Goal: Communication & Community: Ask a question

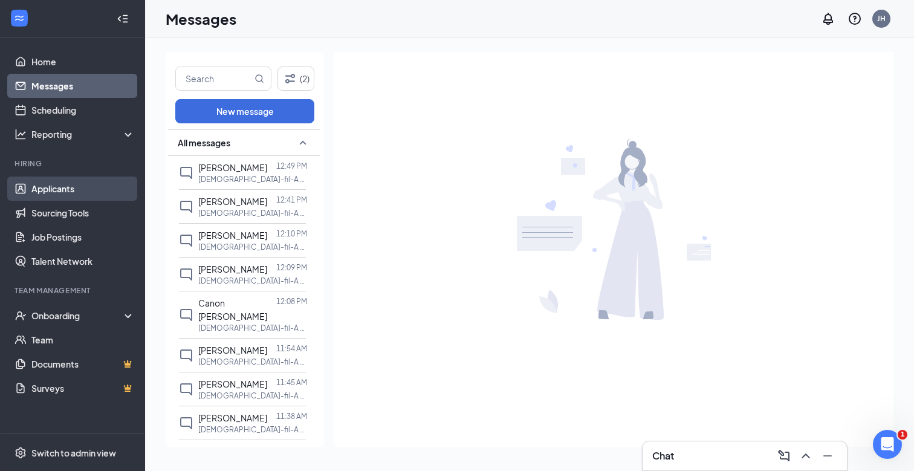
click at [66, 181] on link "Applicants" at bounding box center [82, 188] width 103 height 24
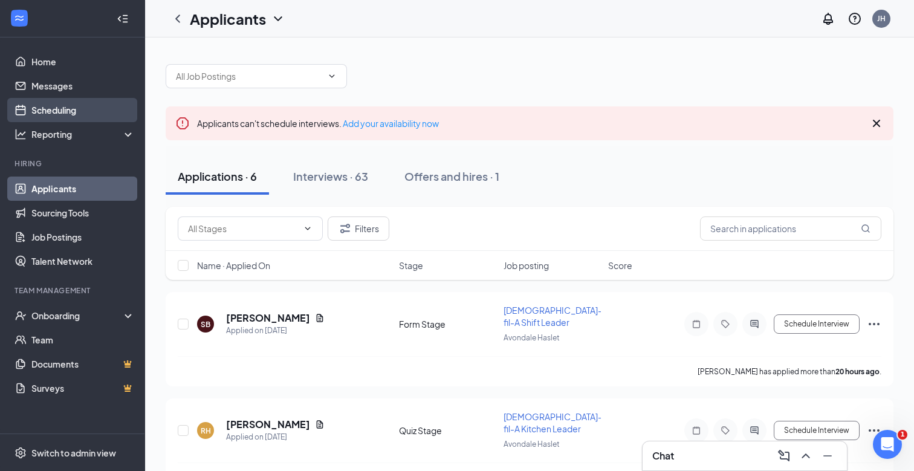
click at [71, 109] on link "Scheduling" at bounding box center [82, 110] width 103 height 24
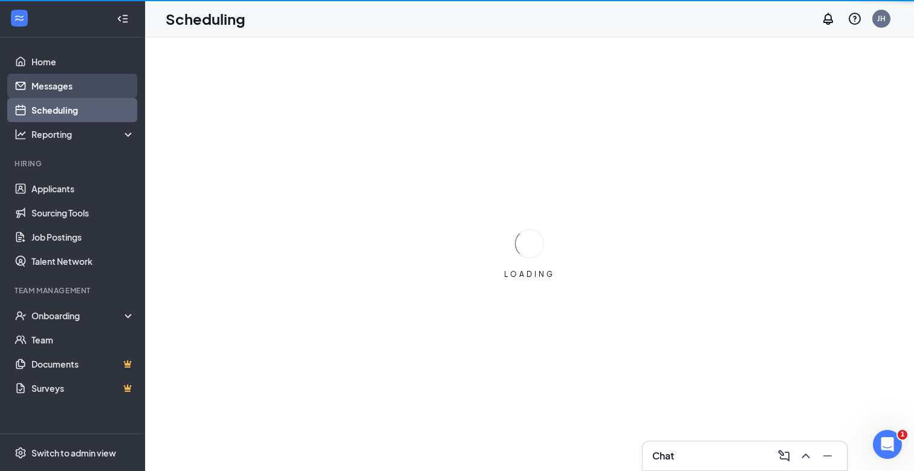
click at [80, 84] on link "Messages" at bounding box center [82, 86] width 103 height 24
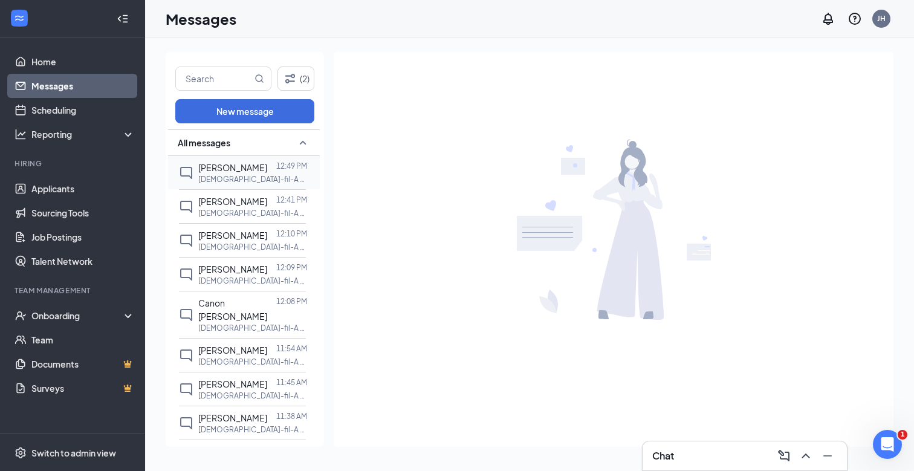
click at [221, 176] on p "[DEMOGRAPHIC_DATA]-fil-A Night Shift Team Member at [GEOGRAPHIC_DATA]" at bounding box center [252, 179] width 109 height 10
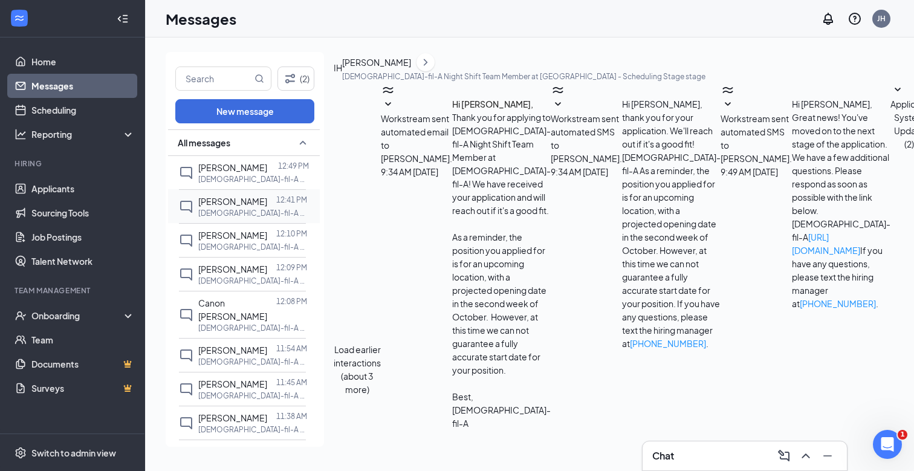
scroll to position [215, 0]
click at [216, 208] on p "[DEMOGRAPHIC_DATA]-fil-A Night Shift Team Member at [GEOGRAPHIC_DATA]" at bounding box center [252, 213] width 109 height 10
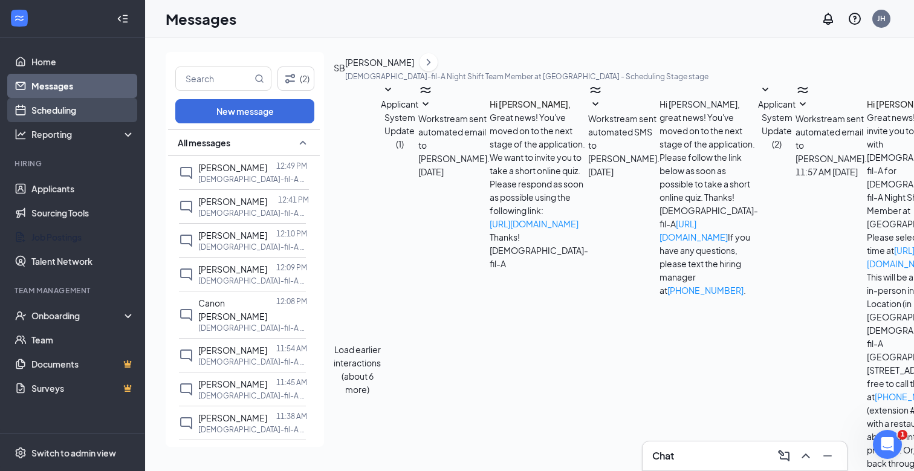
scroll to position [205, 0]
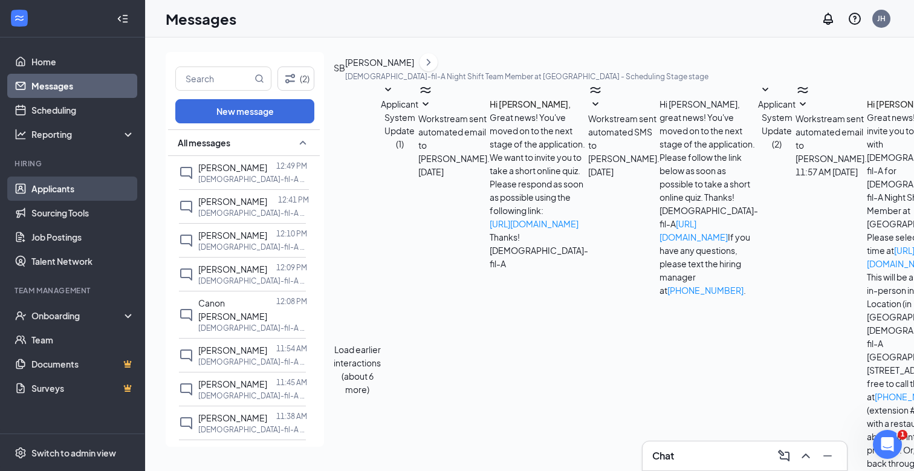
click at [54, 183] on link "Applicants" at bounding box center [82, 188] width 103 height 24
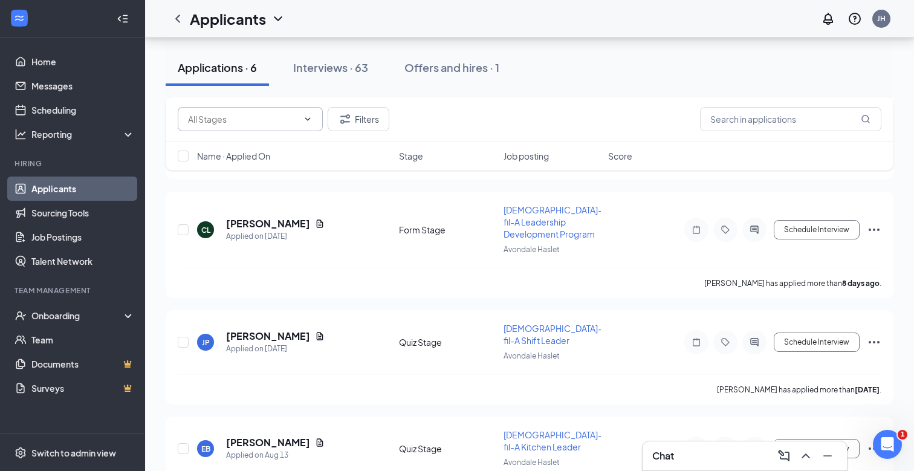
scroll to position [432, 0]
click at [89, 86] on link "Messages" at bounding box center [82, 86] width 103 height 24
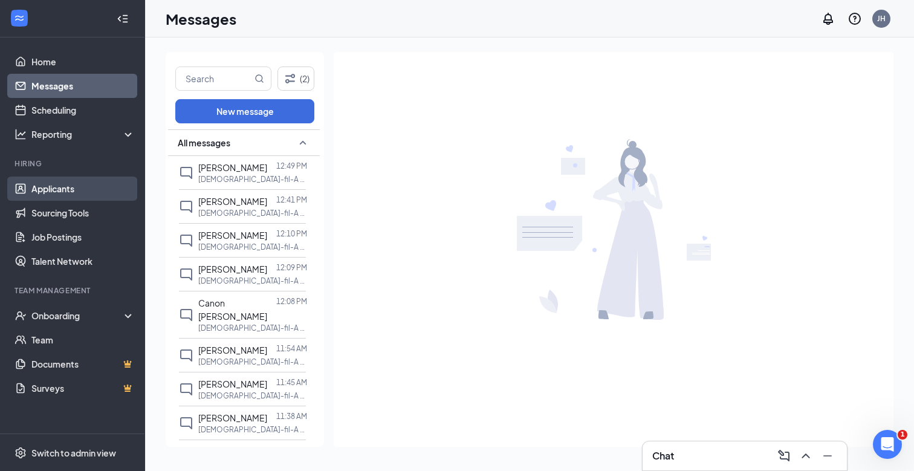
click at [79, 190] on link "Applicants" at bounding box center [82, 188] width 103 height 24
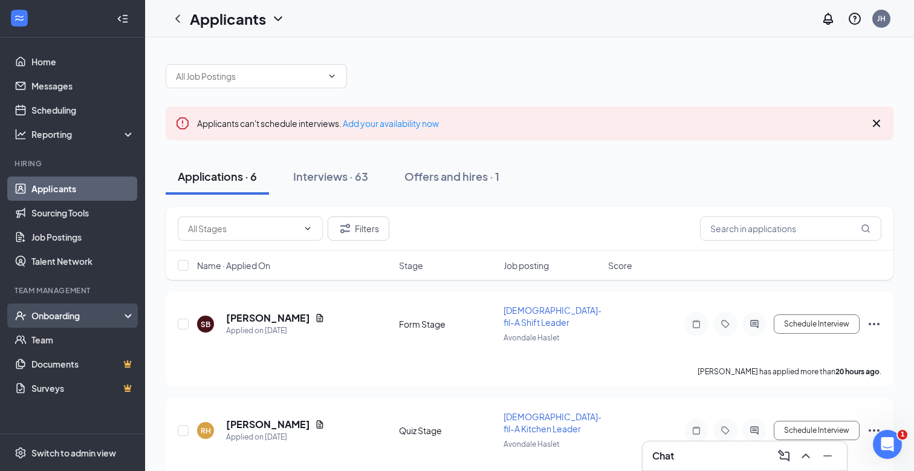
click at [60, 317] on div "Onboarding" at bounding box center [77, 315] width 93 height 12
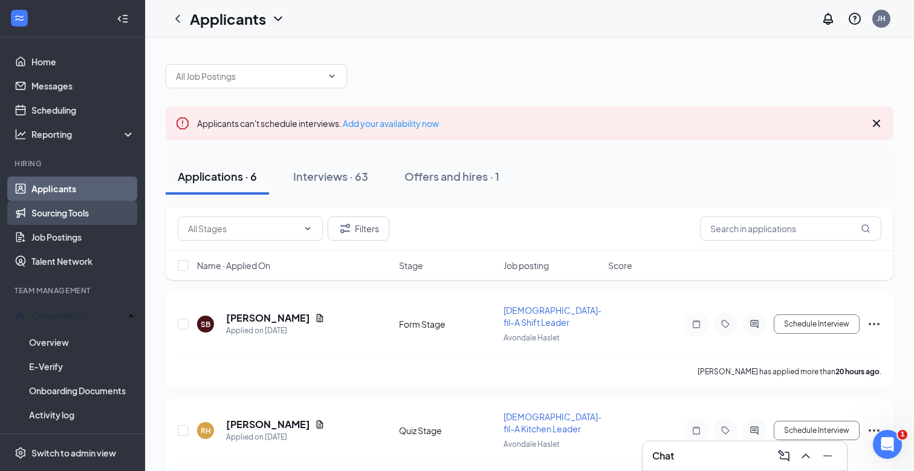
click at [59, 210] on link "Sourcing Tools" at bounding box center [82, 213] width 103 height 24
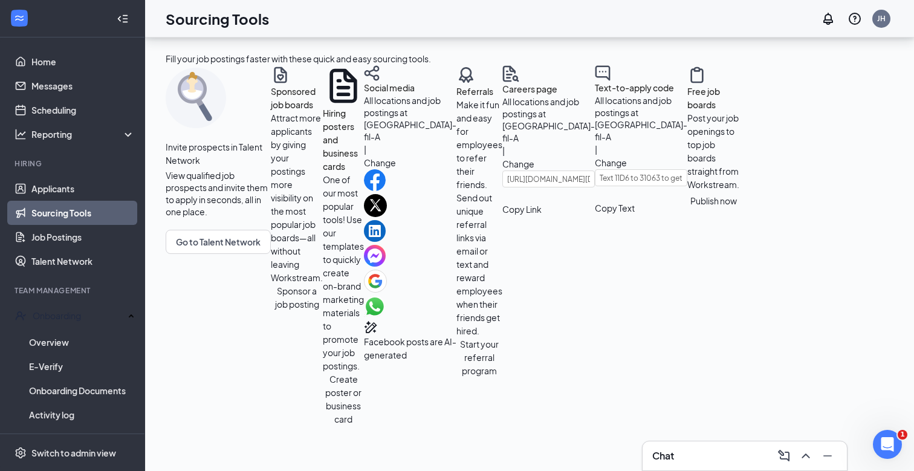
scroll to position [473, 0]
click at [687, 210] on button "Publish now" at bounding box center [713, 200] width 52 height 19
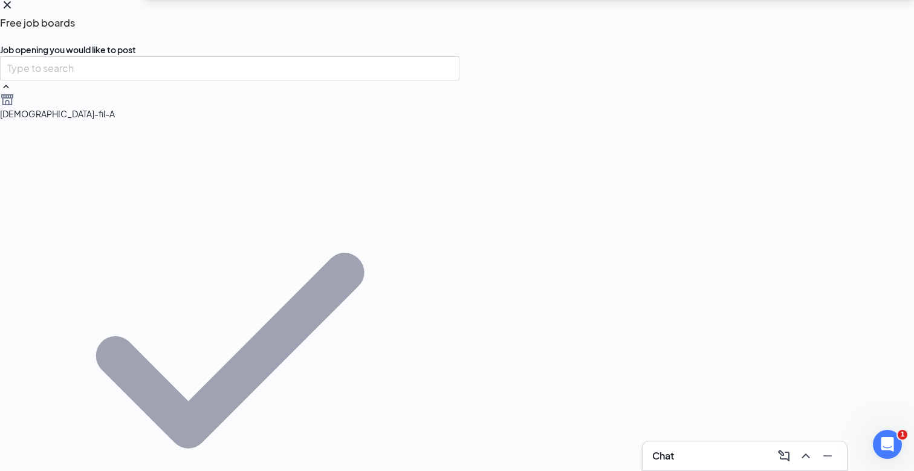
click at [255, 167] on div "[DEMOGRAPHIC_DATA]-fil-A" at bounding box center [229, 329] width 459 height 499
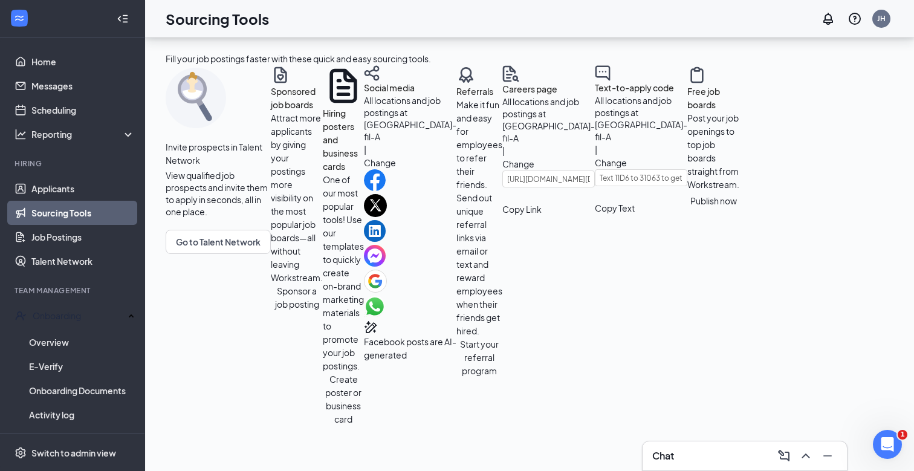
scroll to position [310, 0]
click at [871, 435] on div "Open Intercom Messenger" at bounding box center [885, 442] width 29 height 29
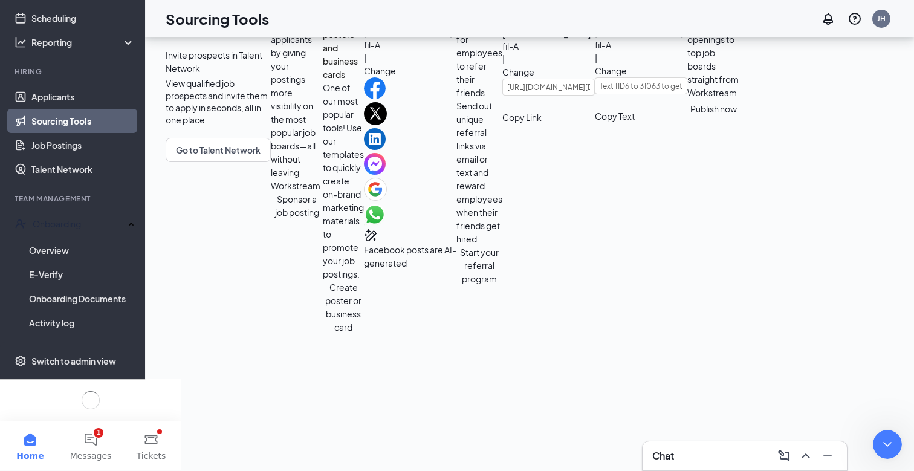
scroll to position [0, 0]
click at [121, 470] on button "1 Messages" at bounding box center [90, 445] width 60 height 48
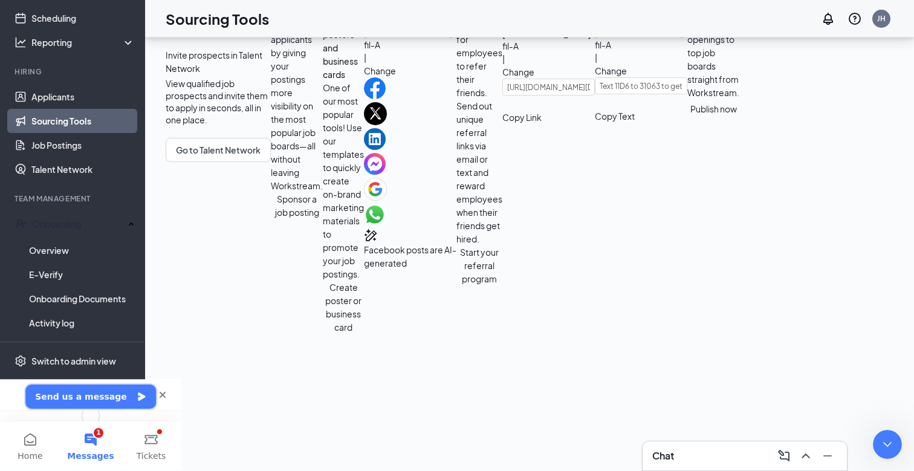
click at [94, 409] on button "Send us a message" at bounding box center [90, 396] width 131 height 24
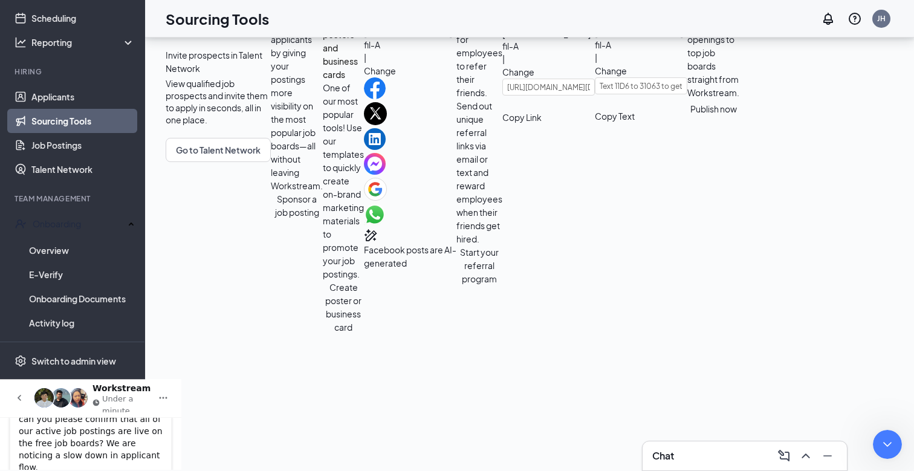
type textarea "can you please confirm that all of our active job postings are live on the free…"
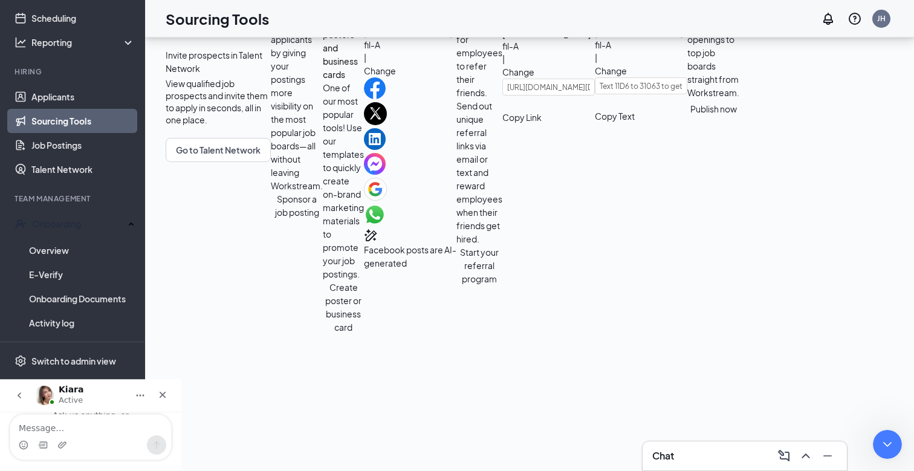
scroll to position [50, 0]
type textarea "Thank you!"
click at [885, 438] on icon "Close Intercom Messenger" at bounding box center [885, 442] width 15 height 15
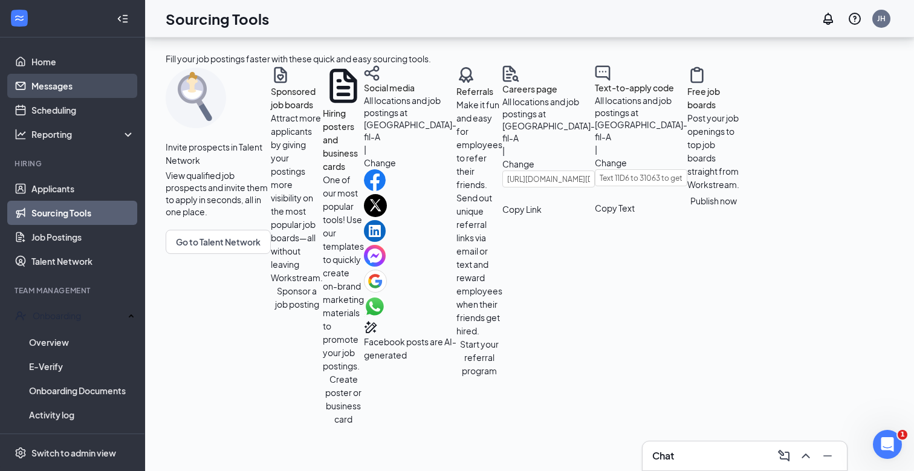
click at [66, 81] on link "Messages" at bounding box center [82, 86] width 103 height 24
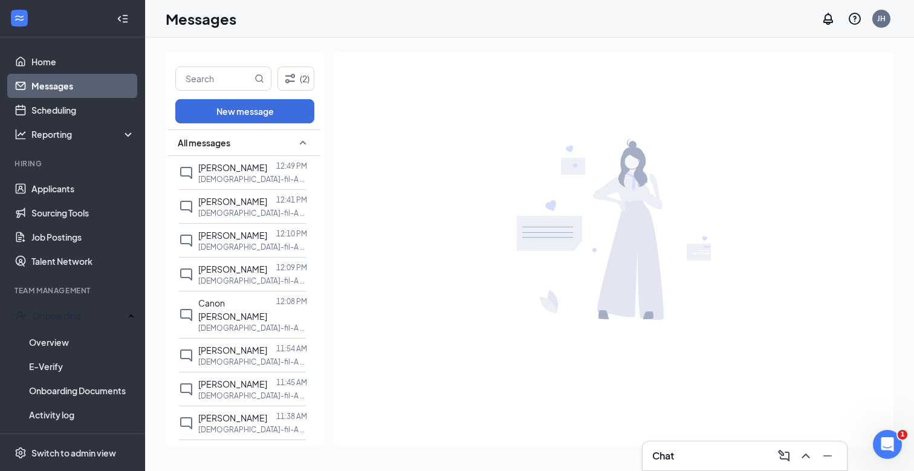
scroll to position [162, 0]
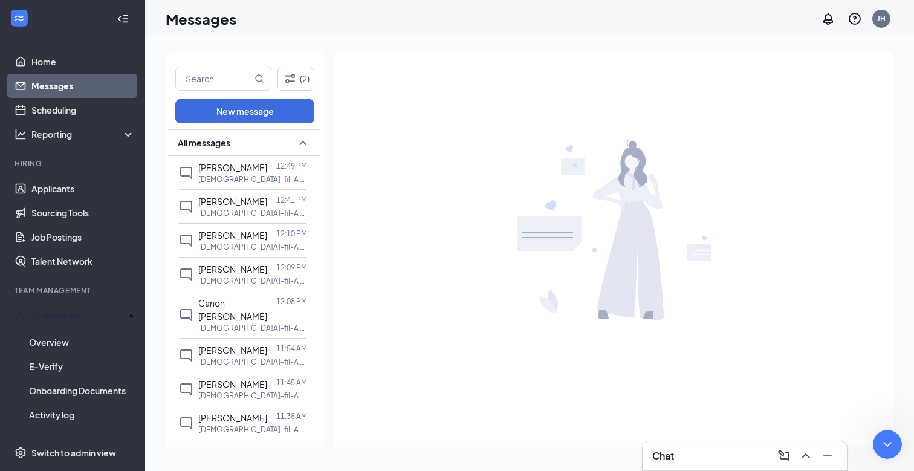
type textarea "Thank you"
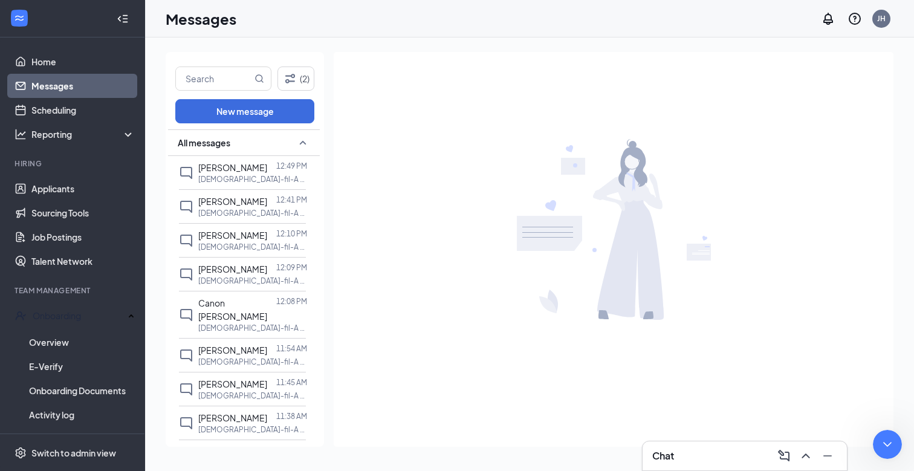
scroll to position [401, 0]
drag, startPoint x: 125, startPoint y: 618, endPoint x: 15, endPoint y: 581, distance: 116.0
drag, startPoint x: 15, startPoint y: 581, endPoint x: 140, endPoint y: 770, distance: 227.1
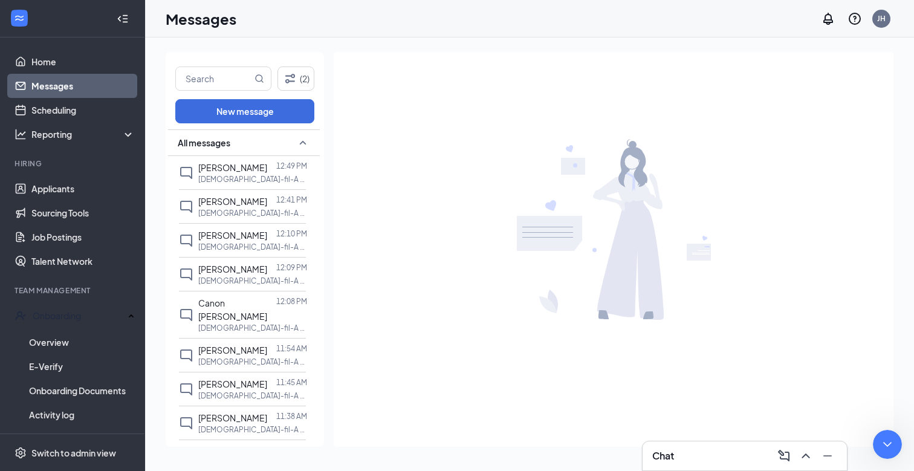
drag, startPoint x: 140, startPoint y: 779, endPoint x: 171, endPoint y: 674, distance: 109.6
drag, startPoint x: 171, startPoint y: 672, endPoint x: 161, endPoint y: 783, distance: 112.3
drag, startPoint x: 161, startPoint y: 785, endPoint x: 183, endPoint y: 668, distance: 118.7
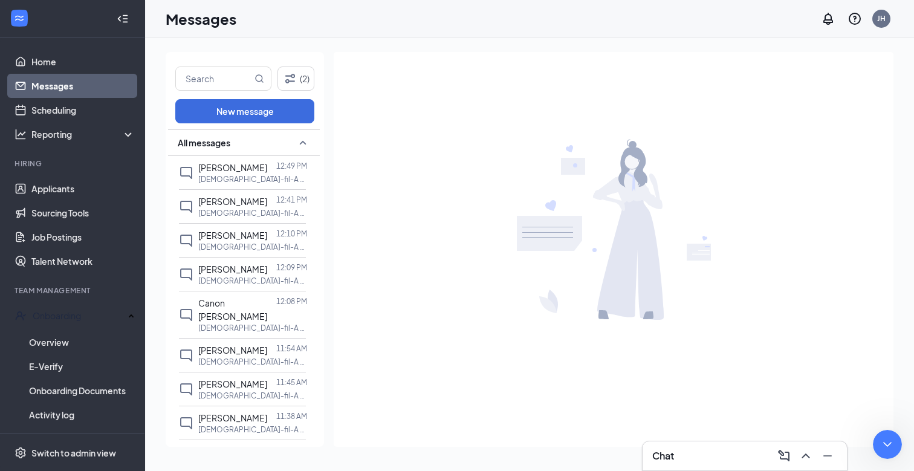
drag, startPoint x: 181, startPoint y: 667, endPoint x: 163, endPoint y: 773, distance: 107.3
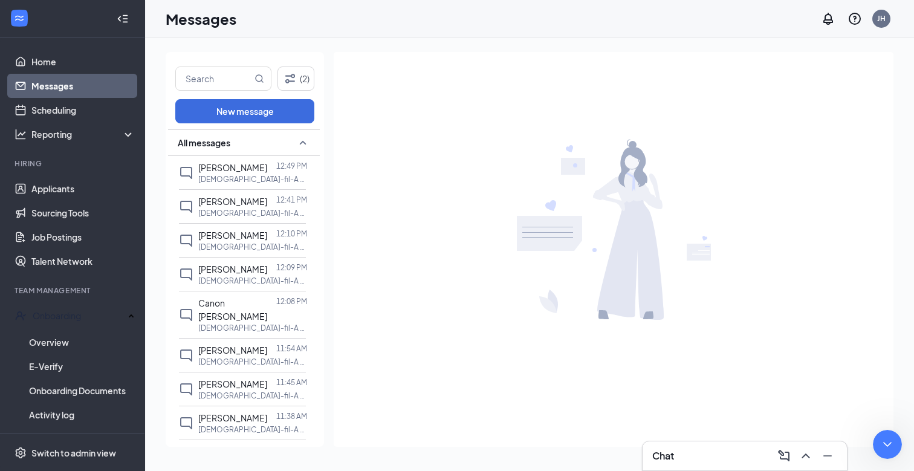
type textarea "Thank you!"
type textarea "that's all I needed to know."
